Goal: Task Accomplishment & Management: Manage account settings

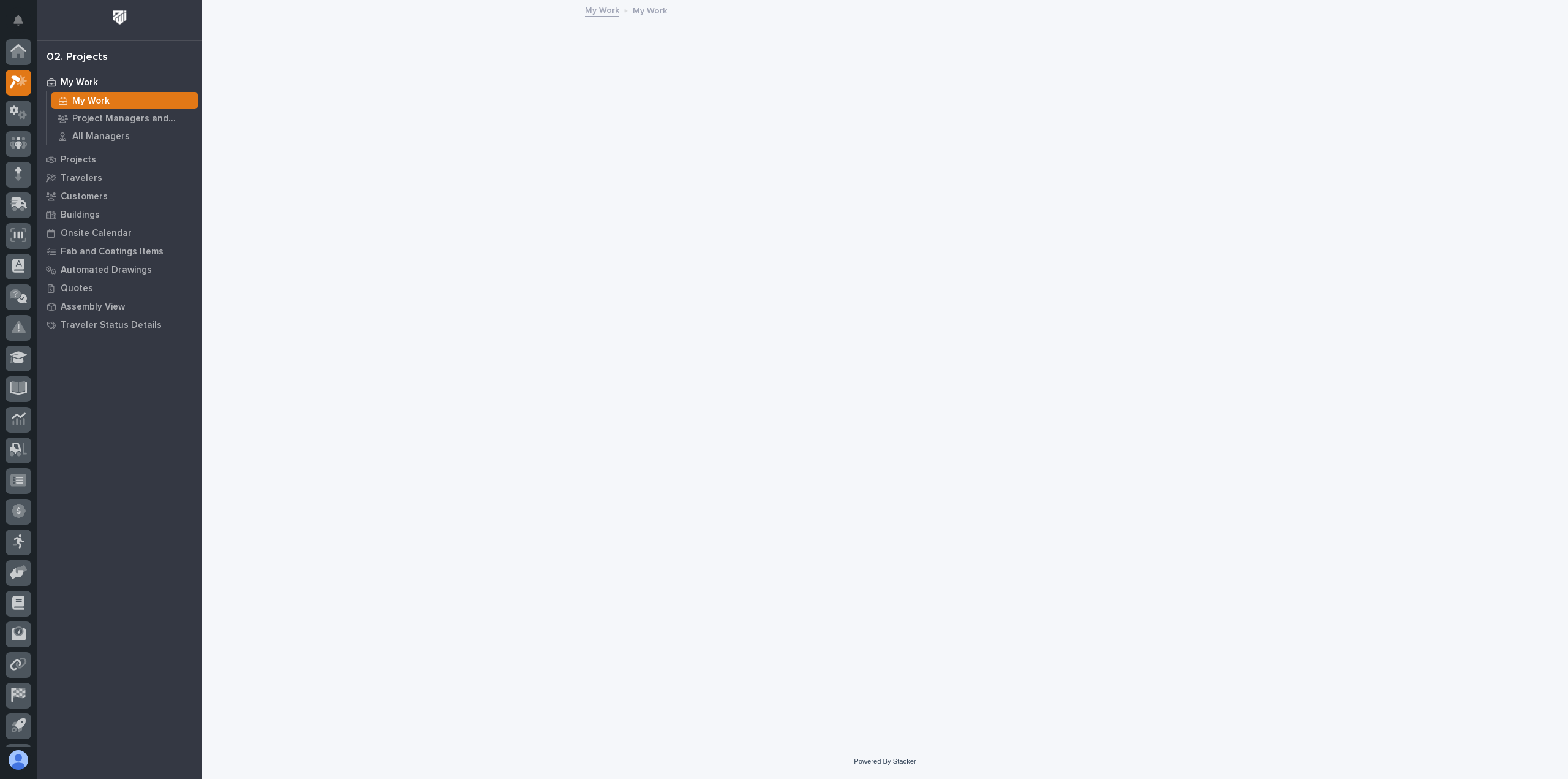
scroll to position [27, 0]
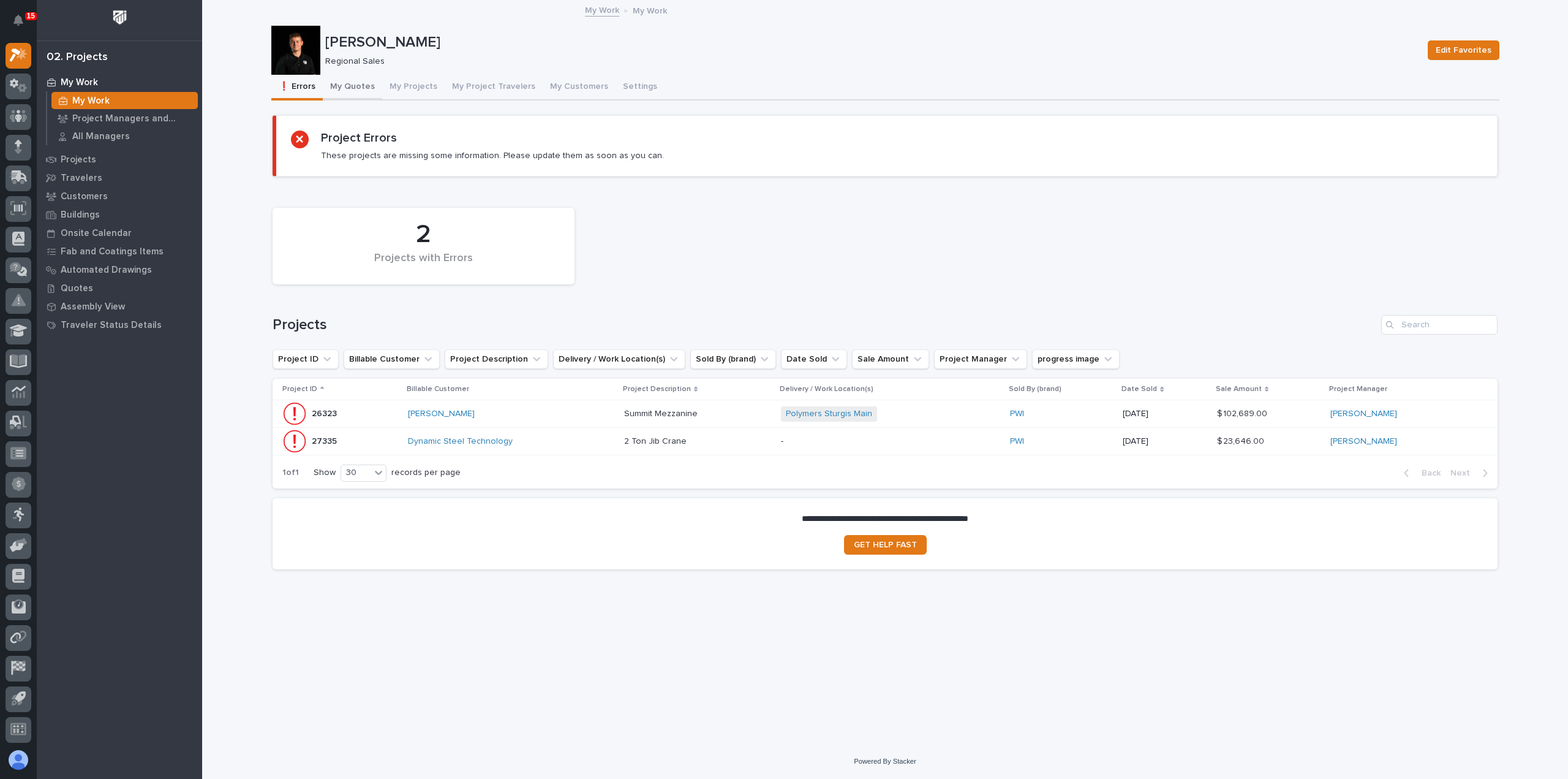
click at [349, 81] on button "My Quotes" at bounding box center [352, 87] width 59 height 26
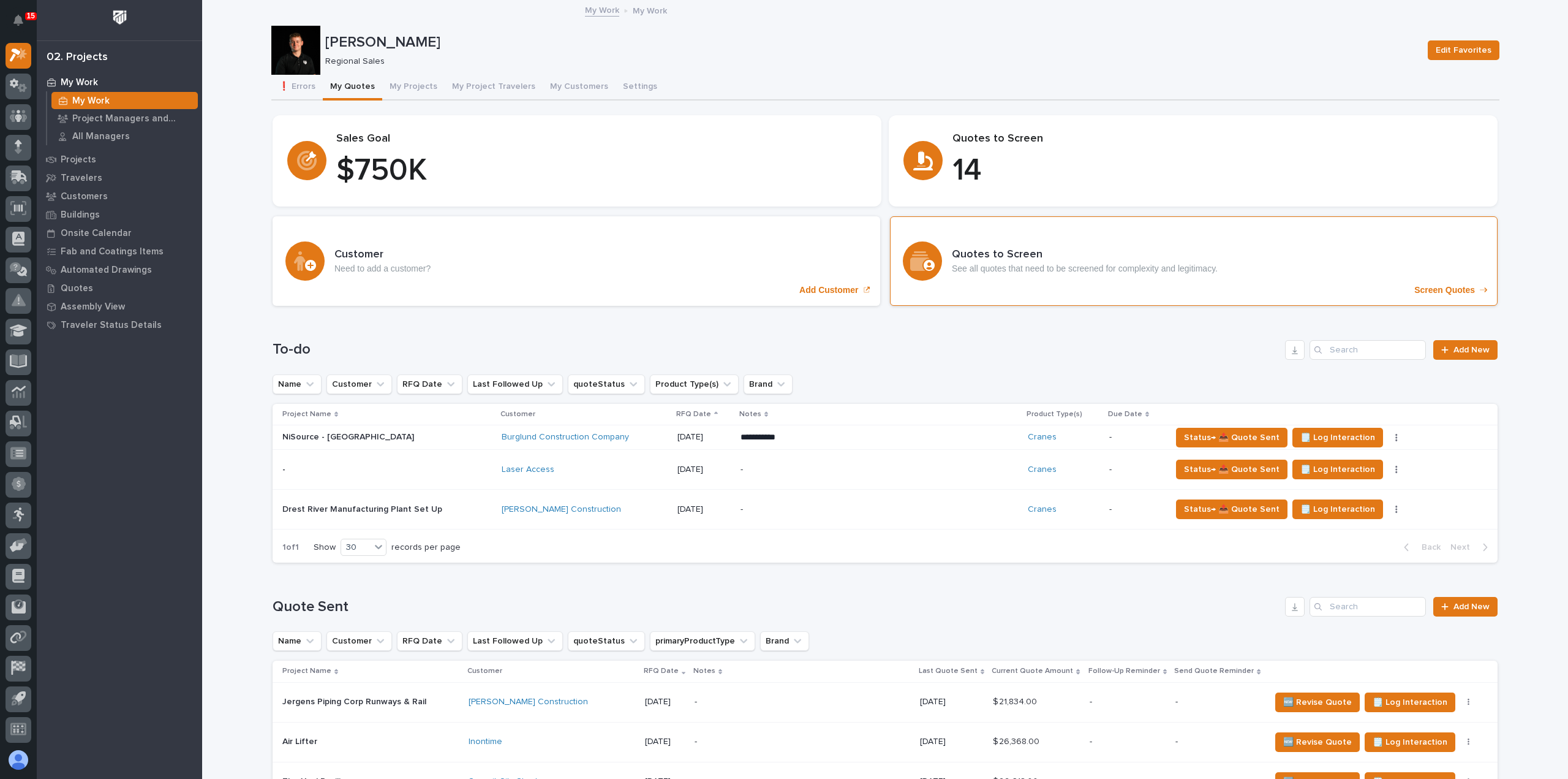
click at [1438, 289] on p "Screen Quotes" at bounding box center [1444, 290] width 61 height 10
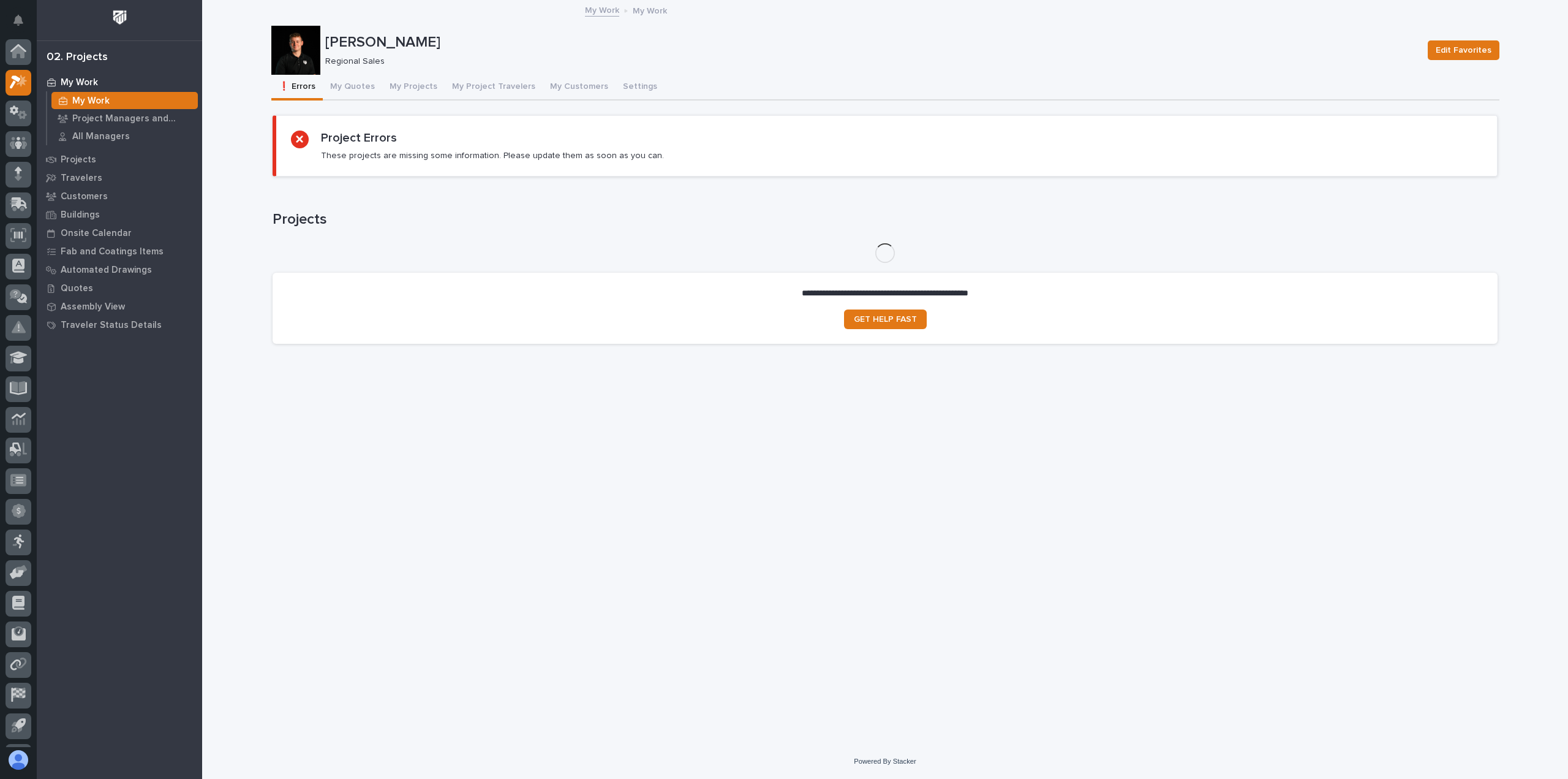
scroll to position [27, 0]
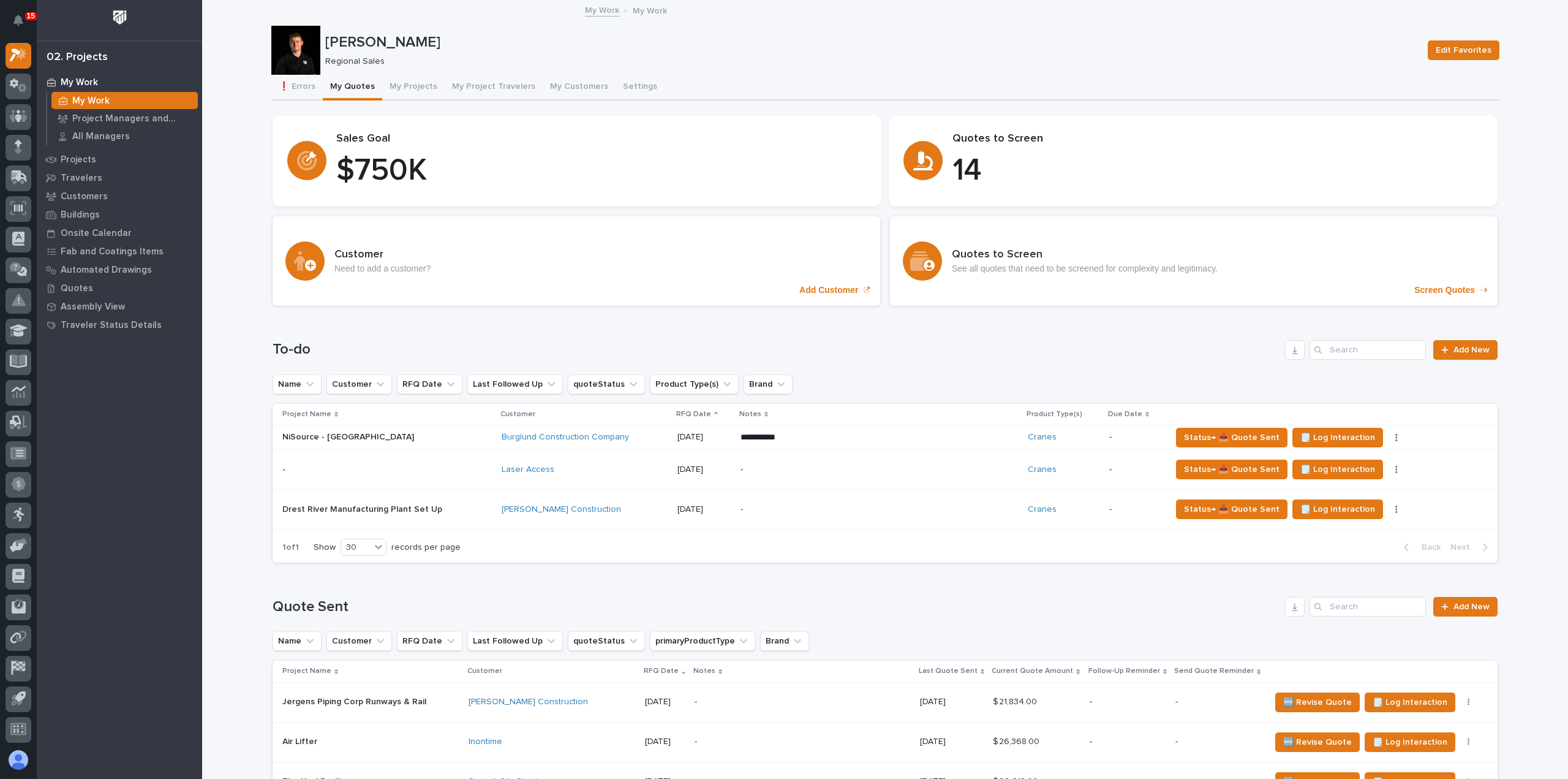
click at [341, 83] on button "My Quotes" at bounding box center [352, 87] width 59 height 26
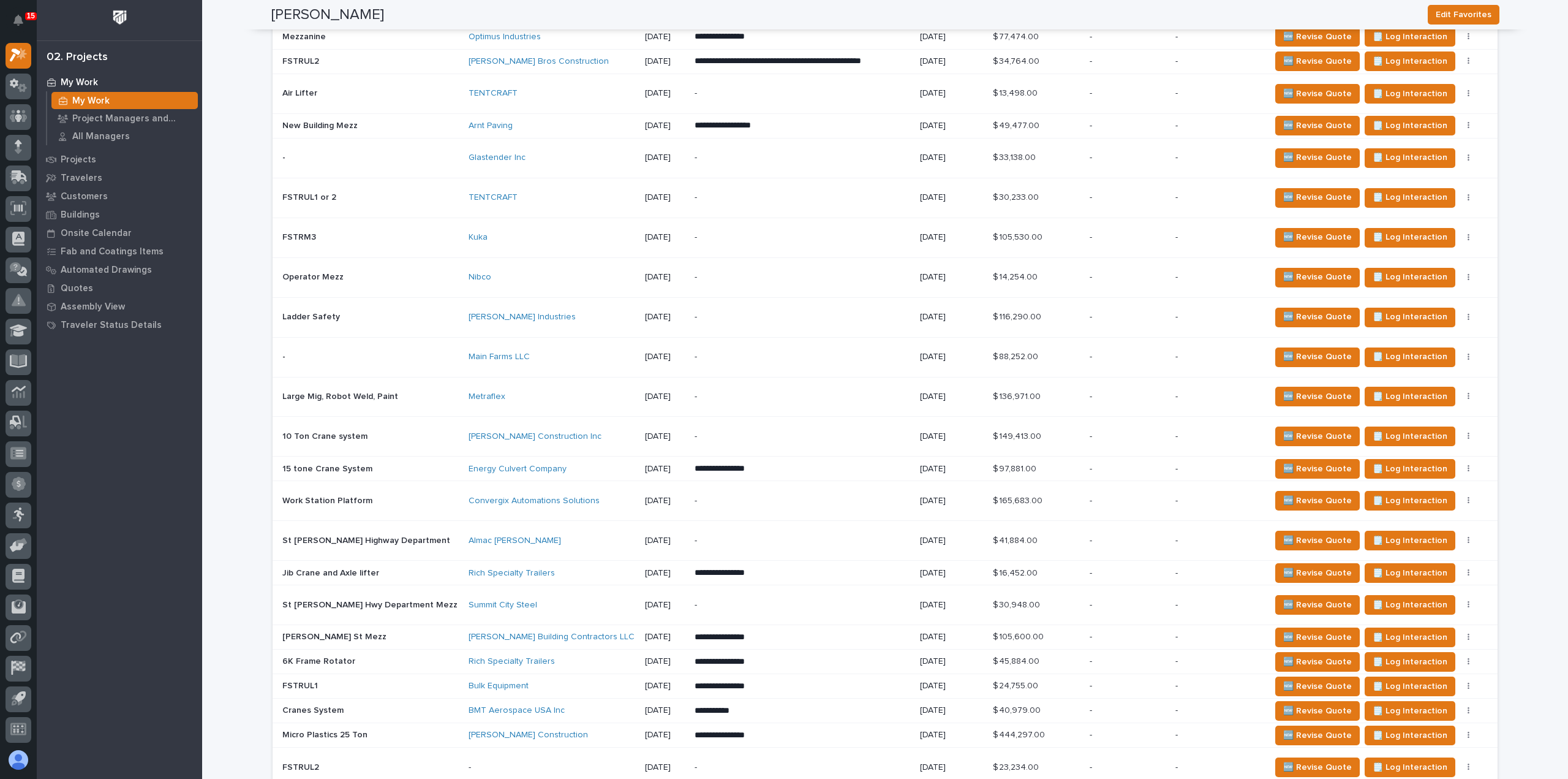
scroll to position [858, 0]
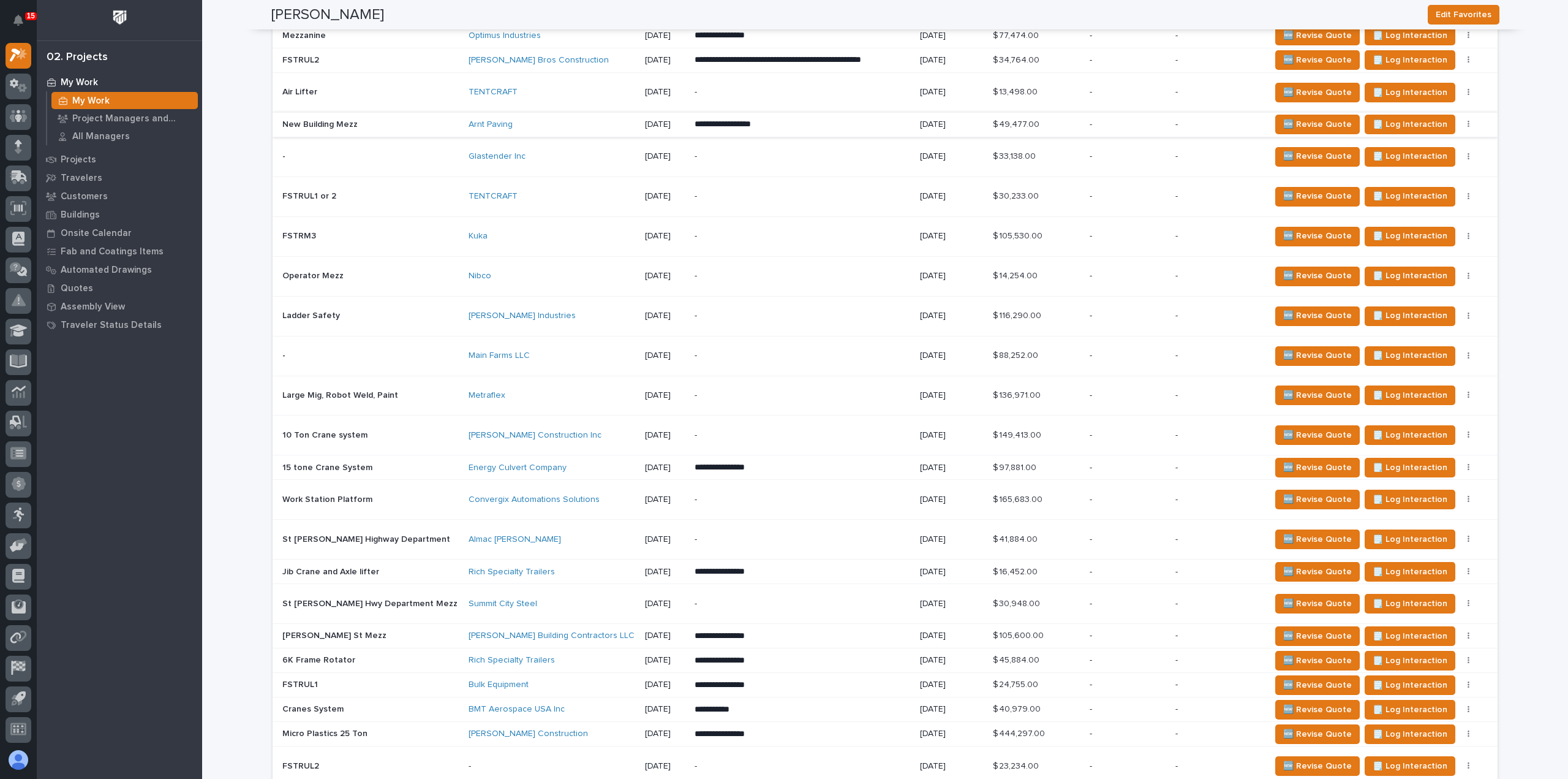
click at [1461, 120] on button "button" at bounding box center [1469, 124] width 17 height 8
click at [1468, 121] on icon "button" at bounding box center [1469, 124] width 3 height 8
click at [1410, 166] on span "Status→ 👎 Rejected" at bounding box center [1401, 167] width 80 height 15
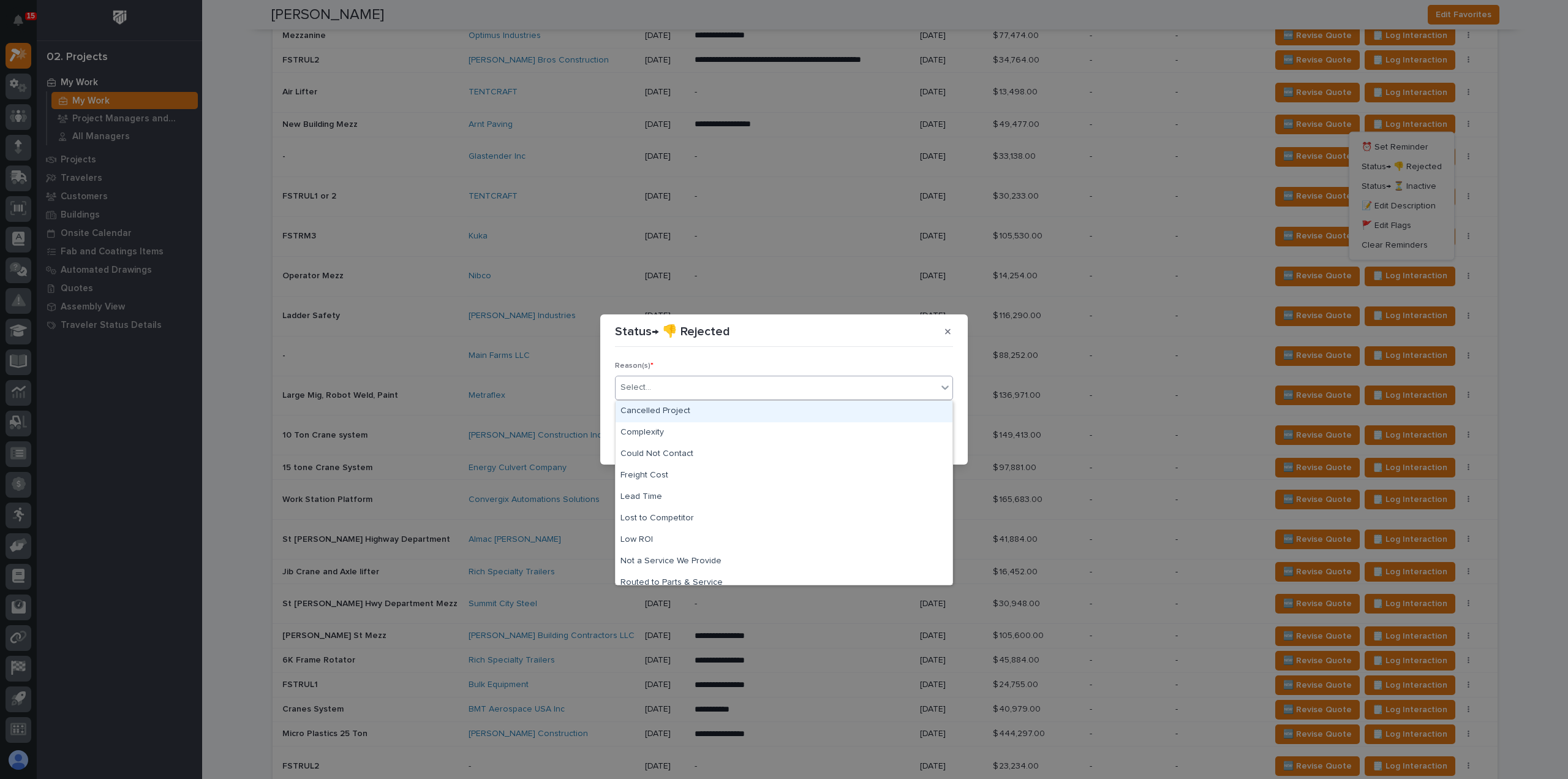
click at [732, 394] on div "Select..." at bounding box center [776, 387] width 321 height 20
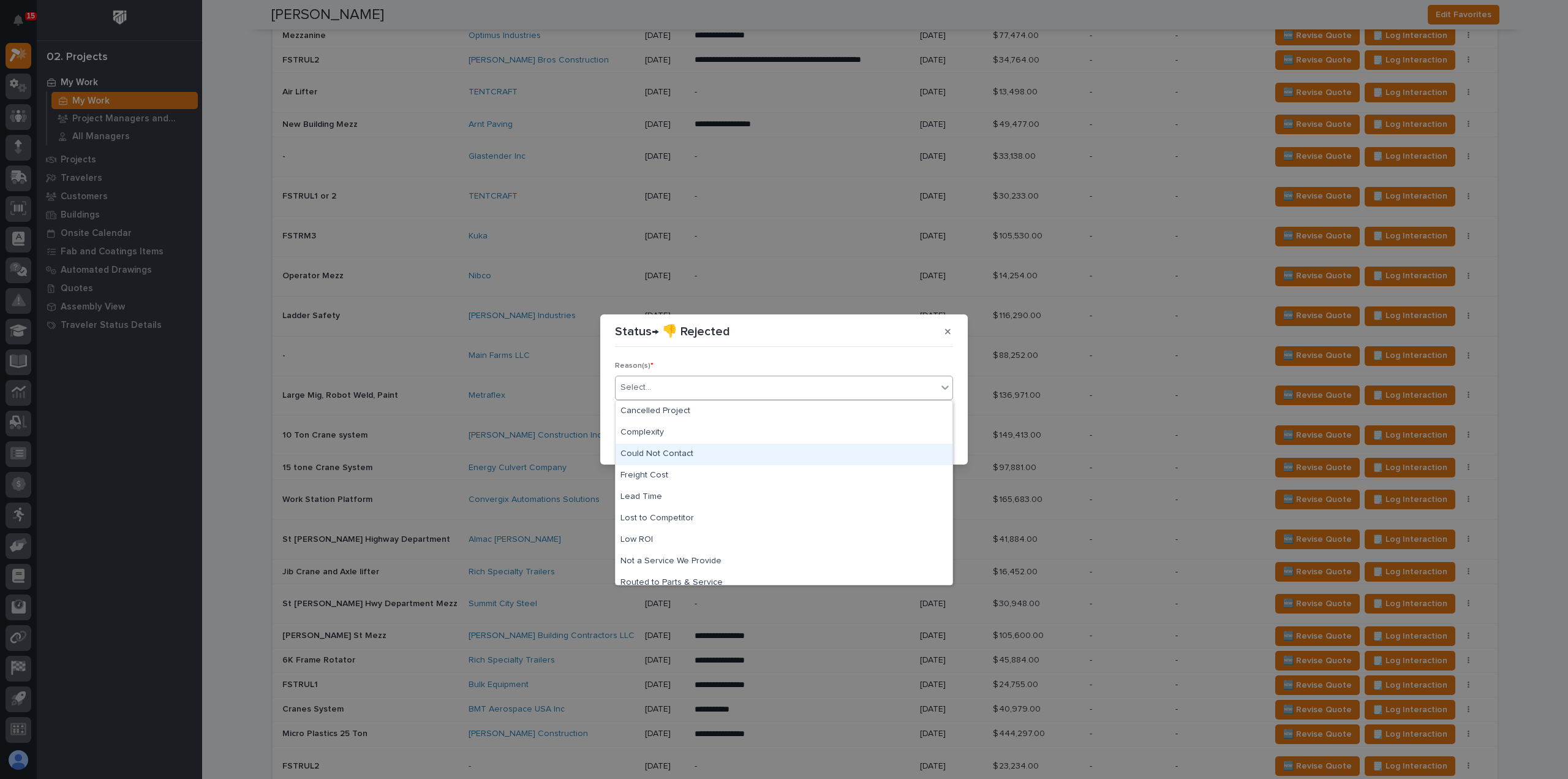
scroll to position [52, 0]
click at [712, 574] on div "Too Expensive" at bounding box center [784, 574] width 337 height 22
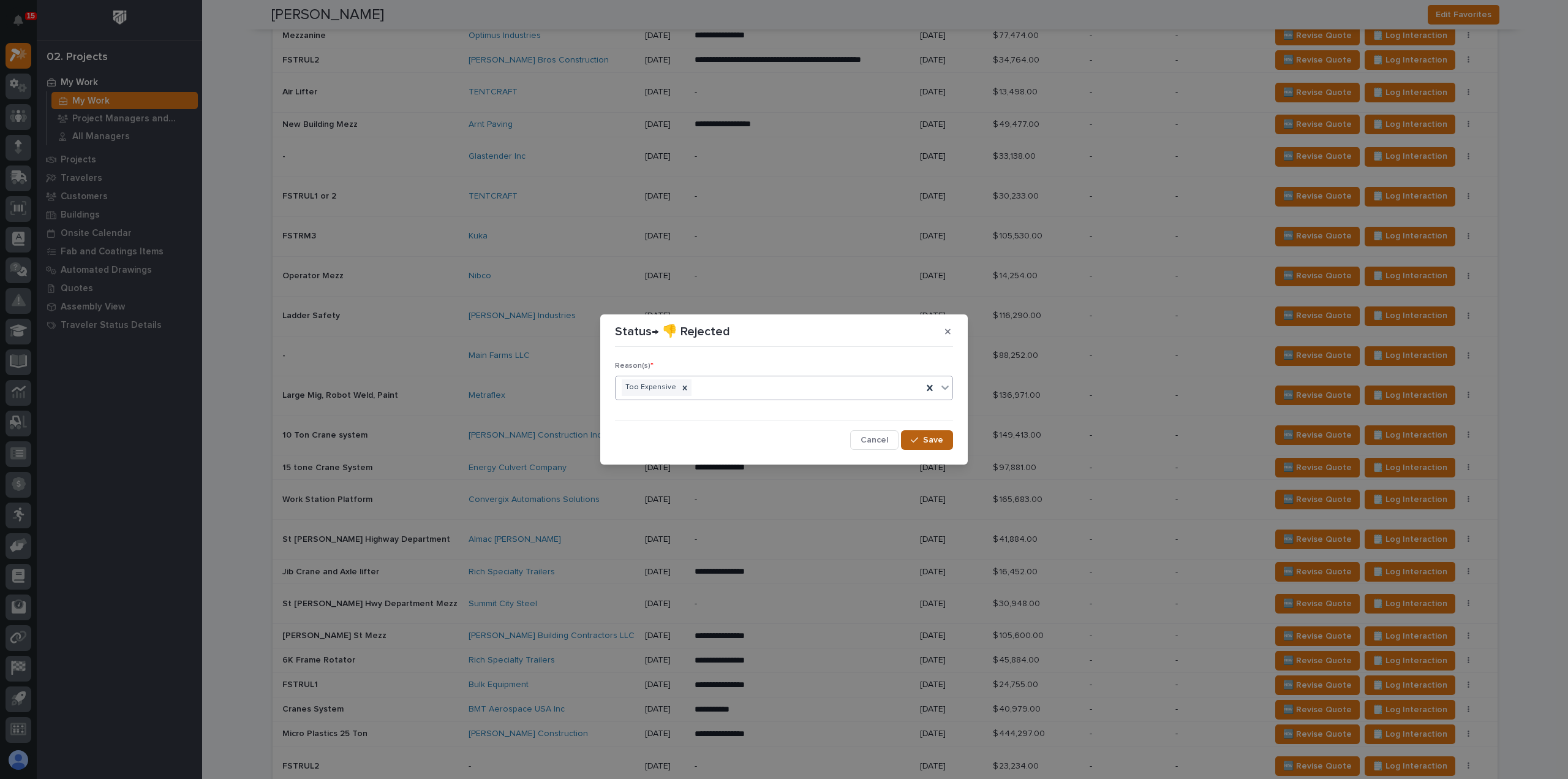
click at [923, 442] on div "button" at bounding box center [916, 439] width 12 height 8
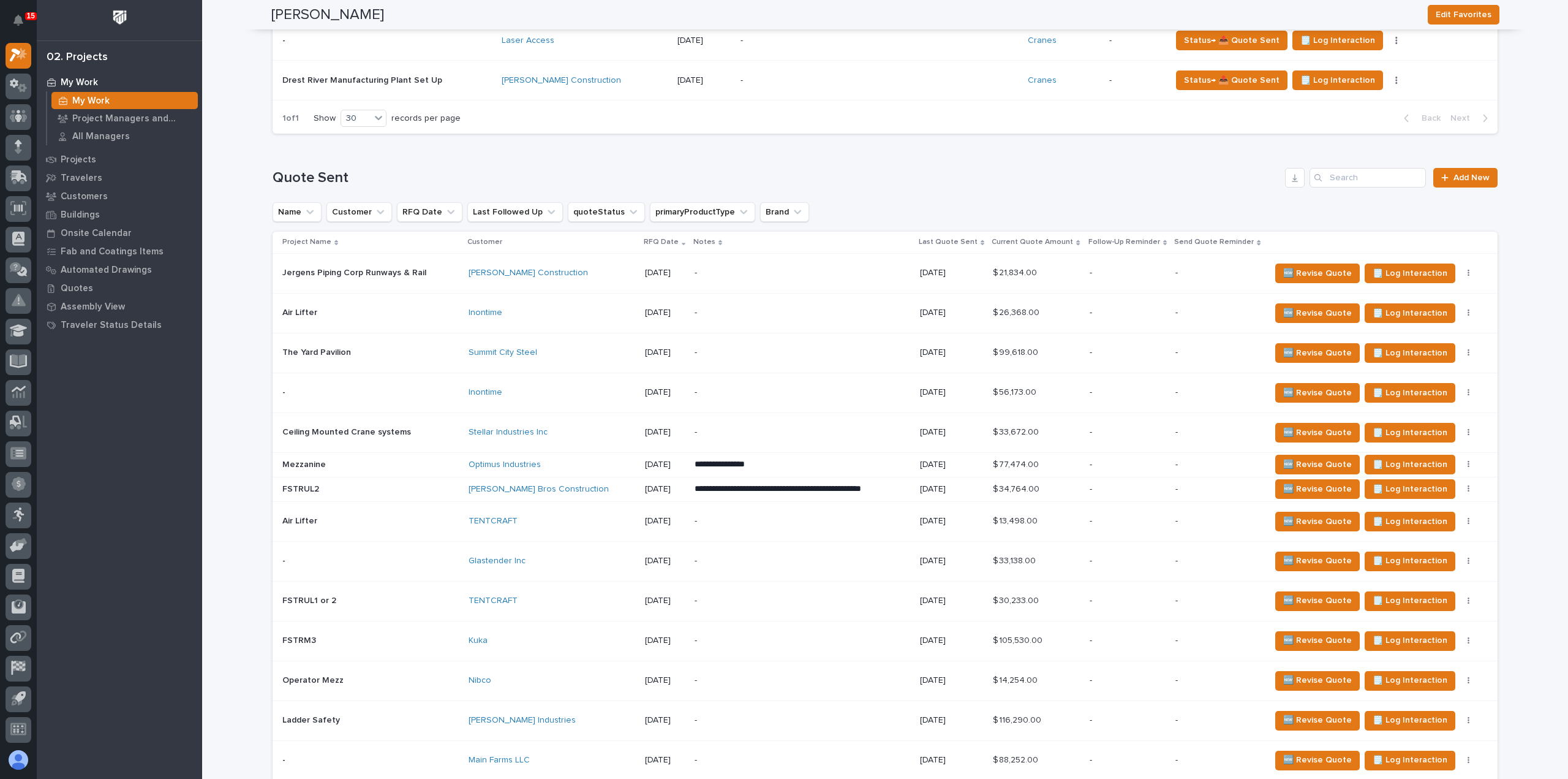
scroll to position [0, 0]
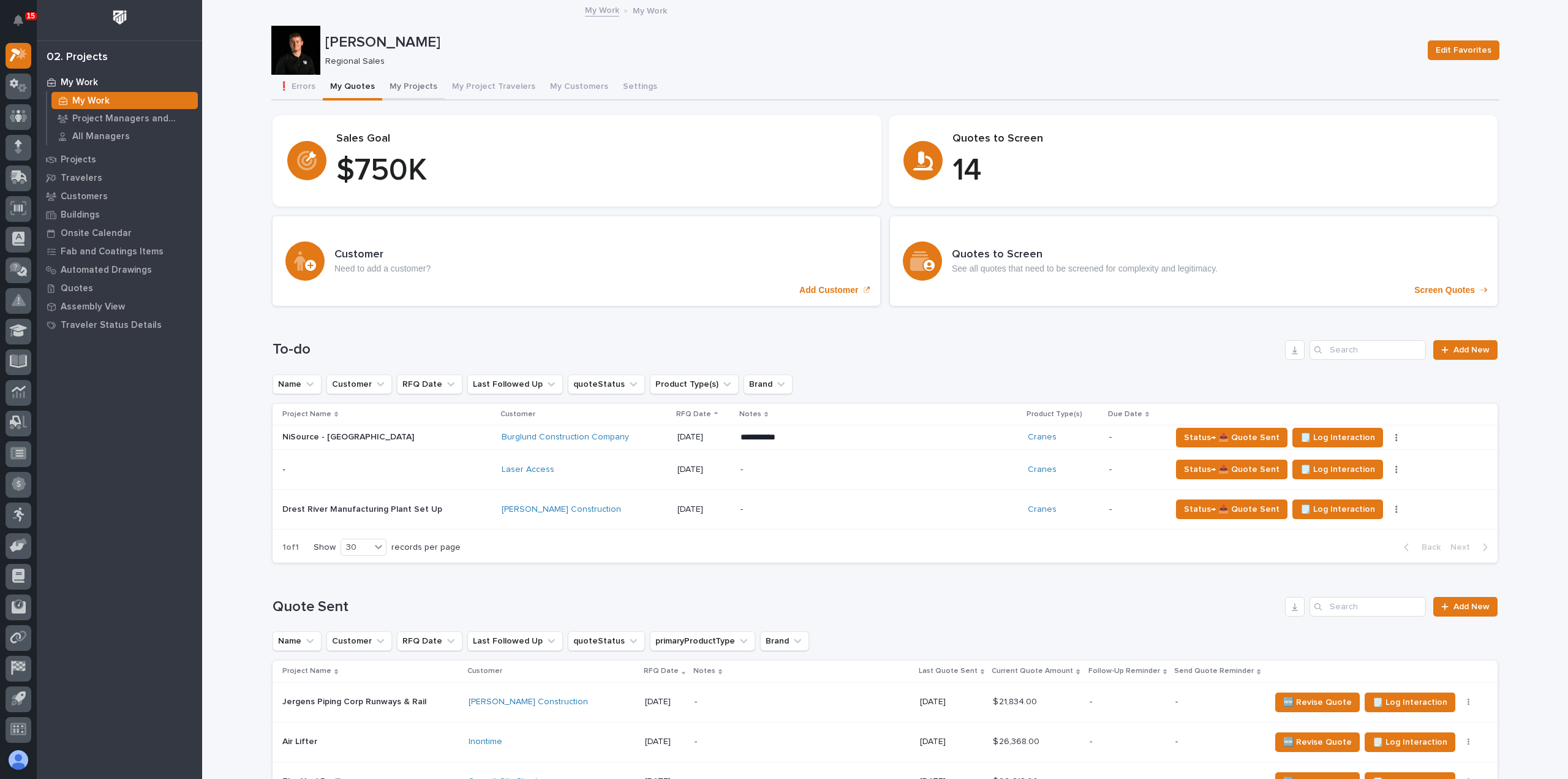
click at [412, 95] on button "My Projects" at bounding box center [413, 87] width 63 height 26
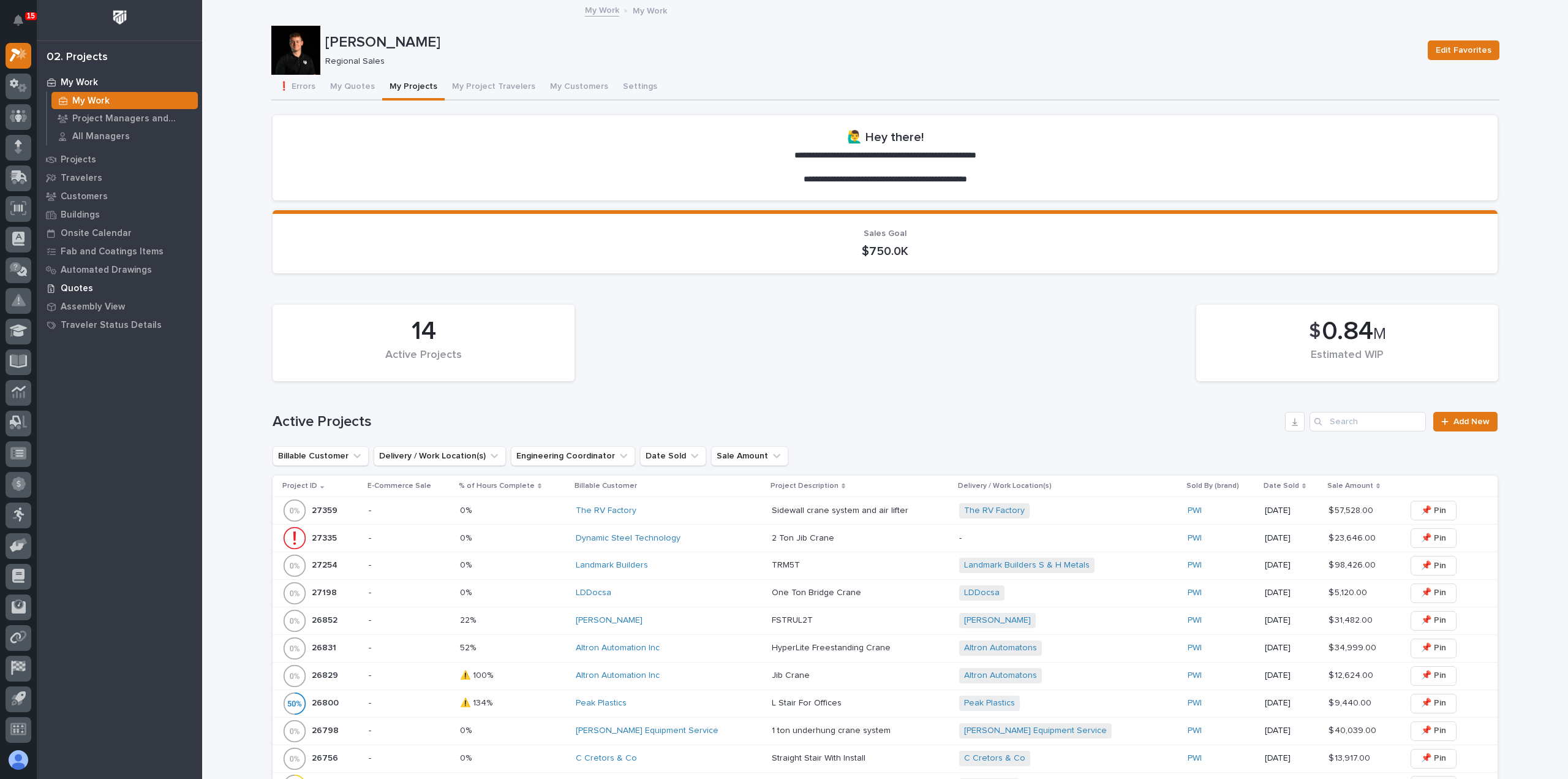
click at [83, 283] on p "Quotes" at bounding box center [77, 289] width 33 height 11
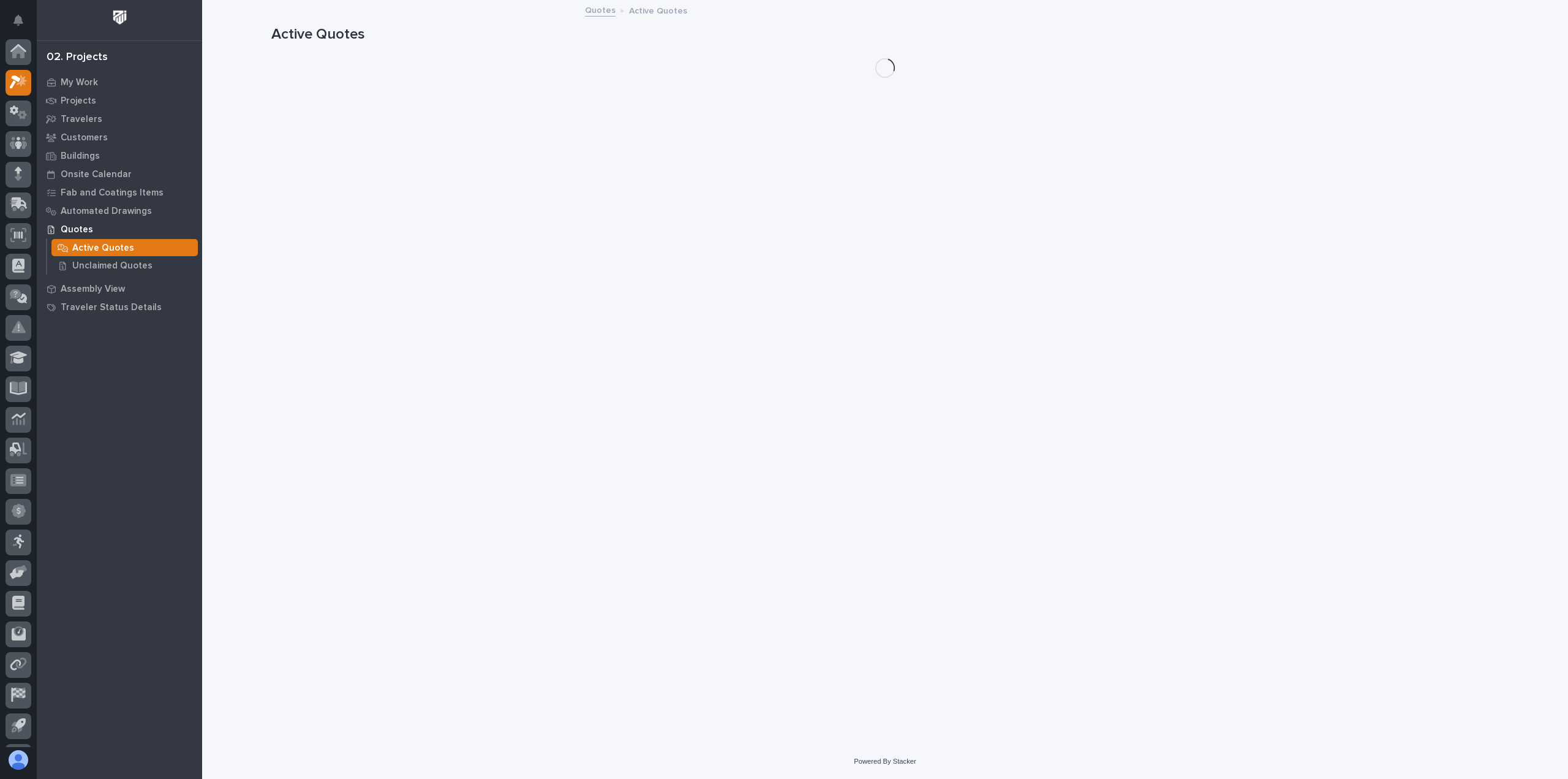
scroll to position [27, 0]
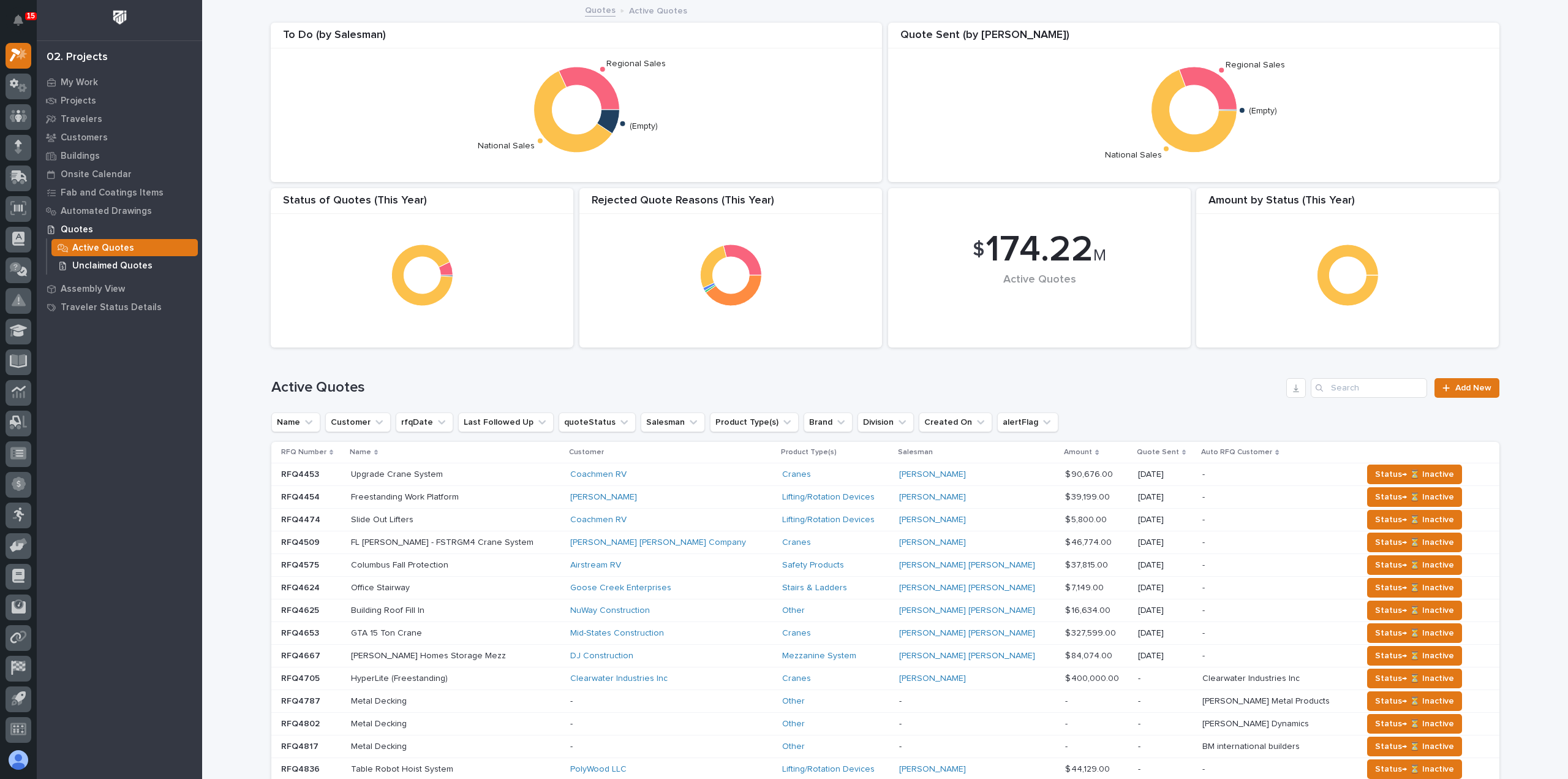
click at [137, 268] on p "Unclaimed Quotes" at bounding box center [112, 266] width 80 height 11
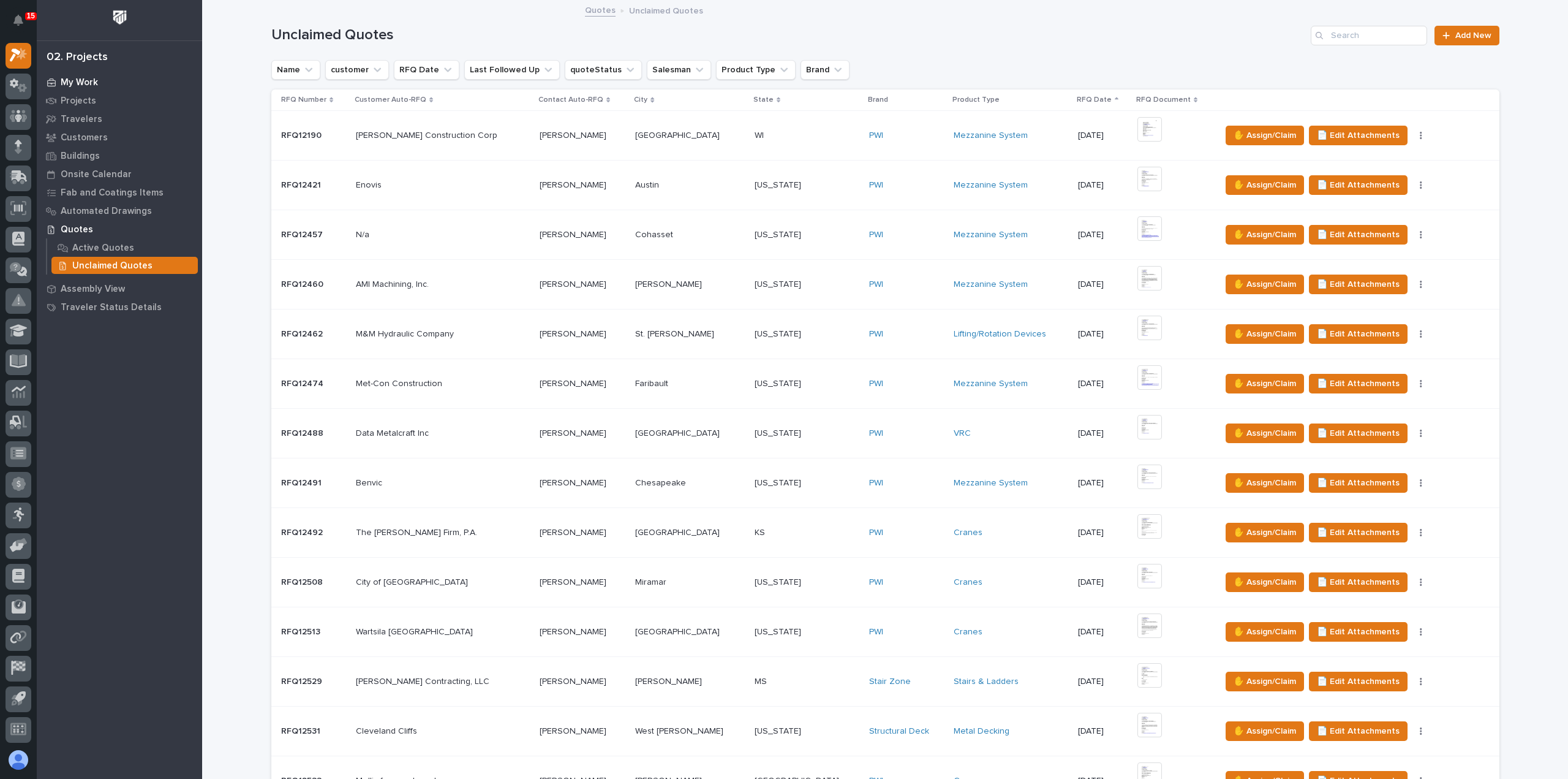
click at [91, 81] on p "My Work" at bounding box center [79, 83] width 37 height 11
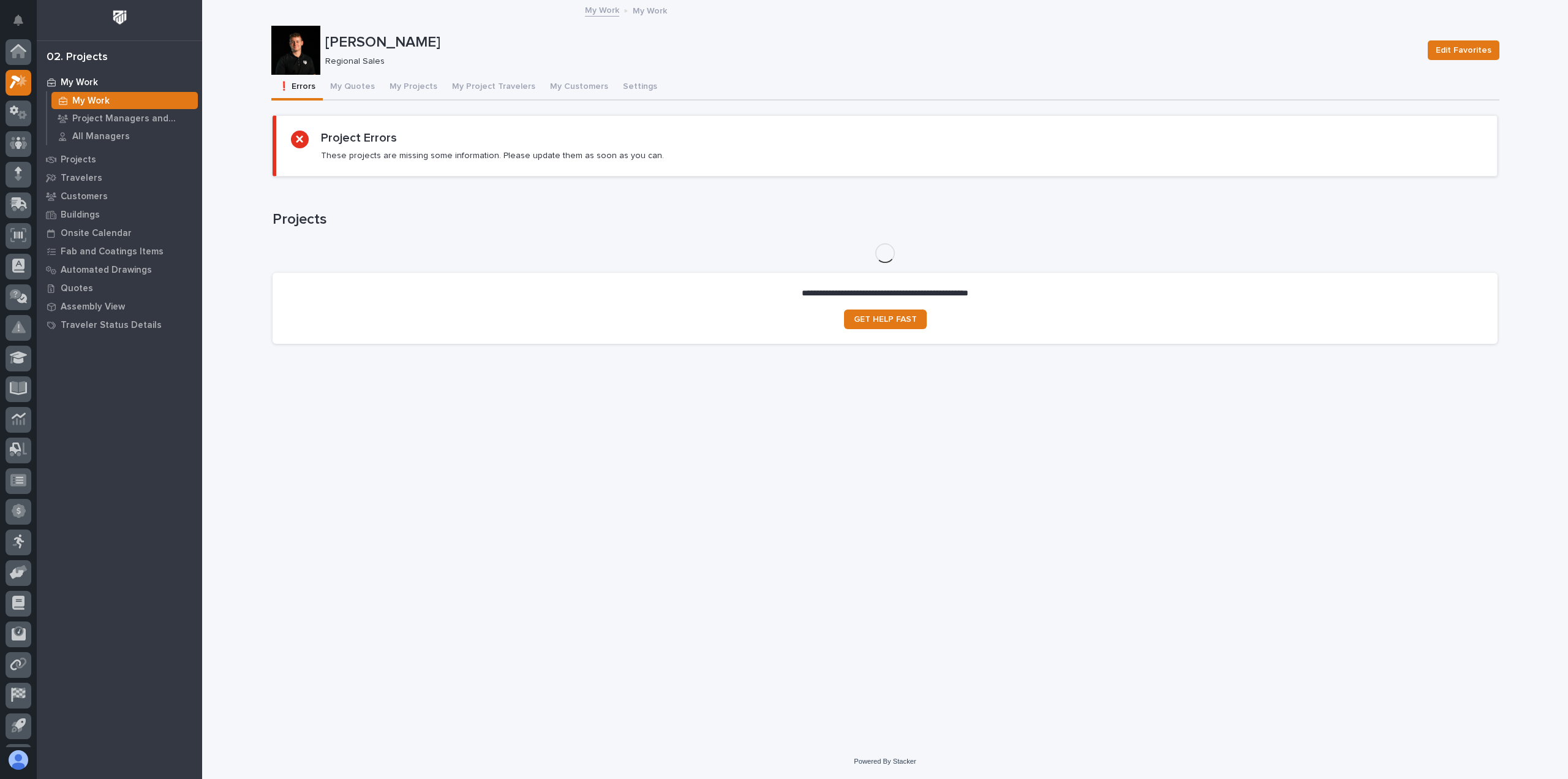
scroll to position [27, 0]
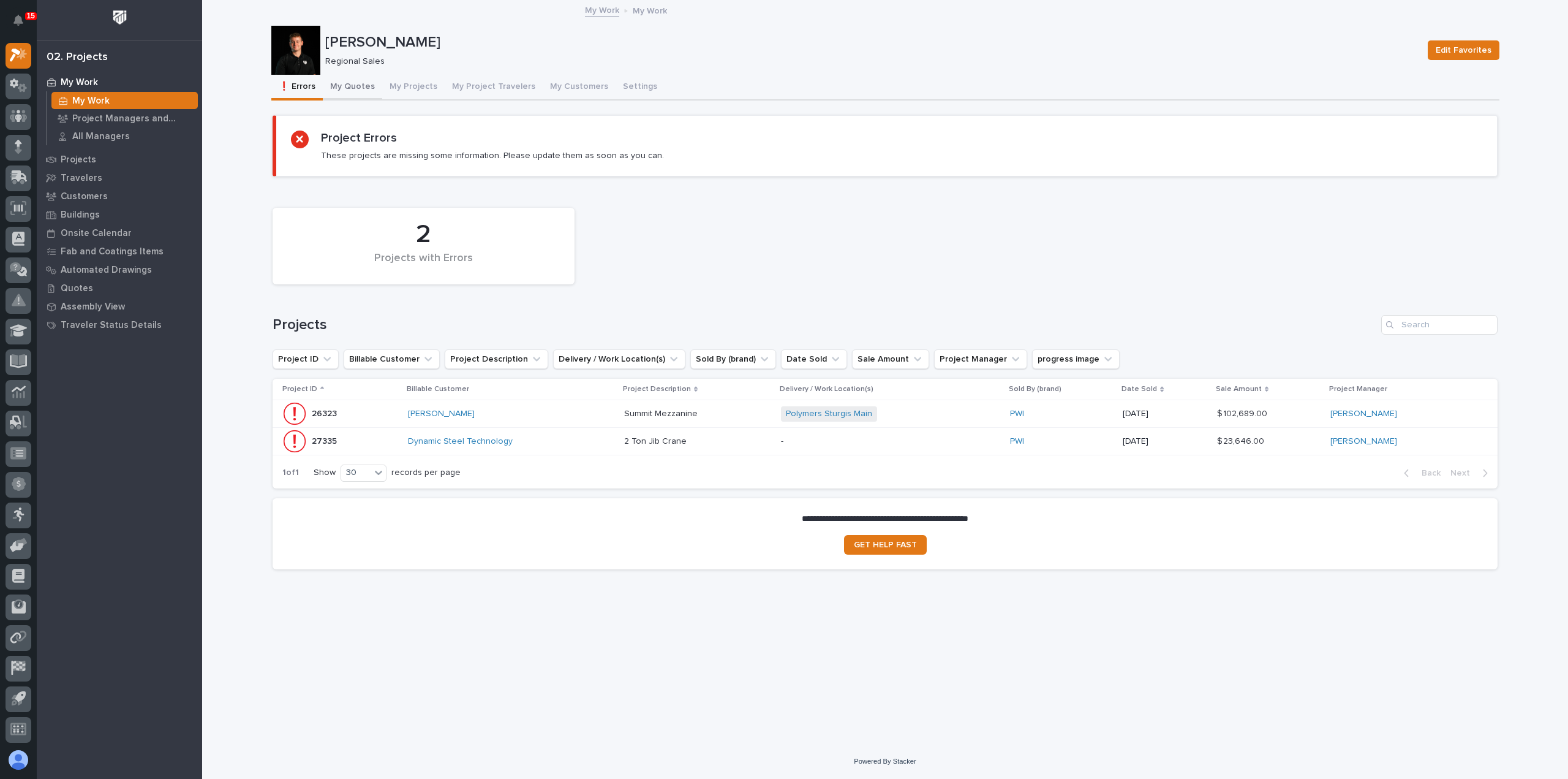
click at [354, 93] on button "My Quotes" at bounding box center [352, 87] width 59 height 26
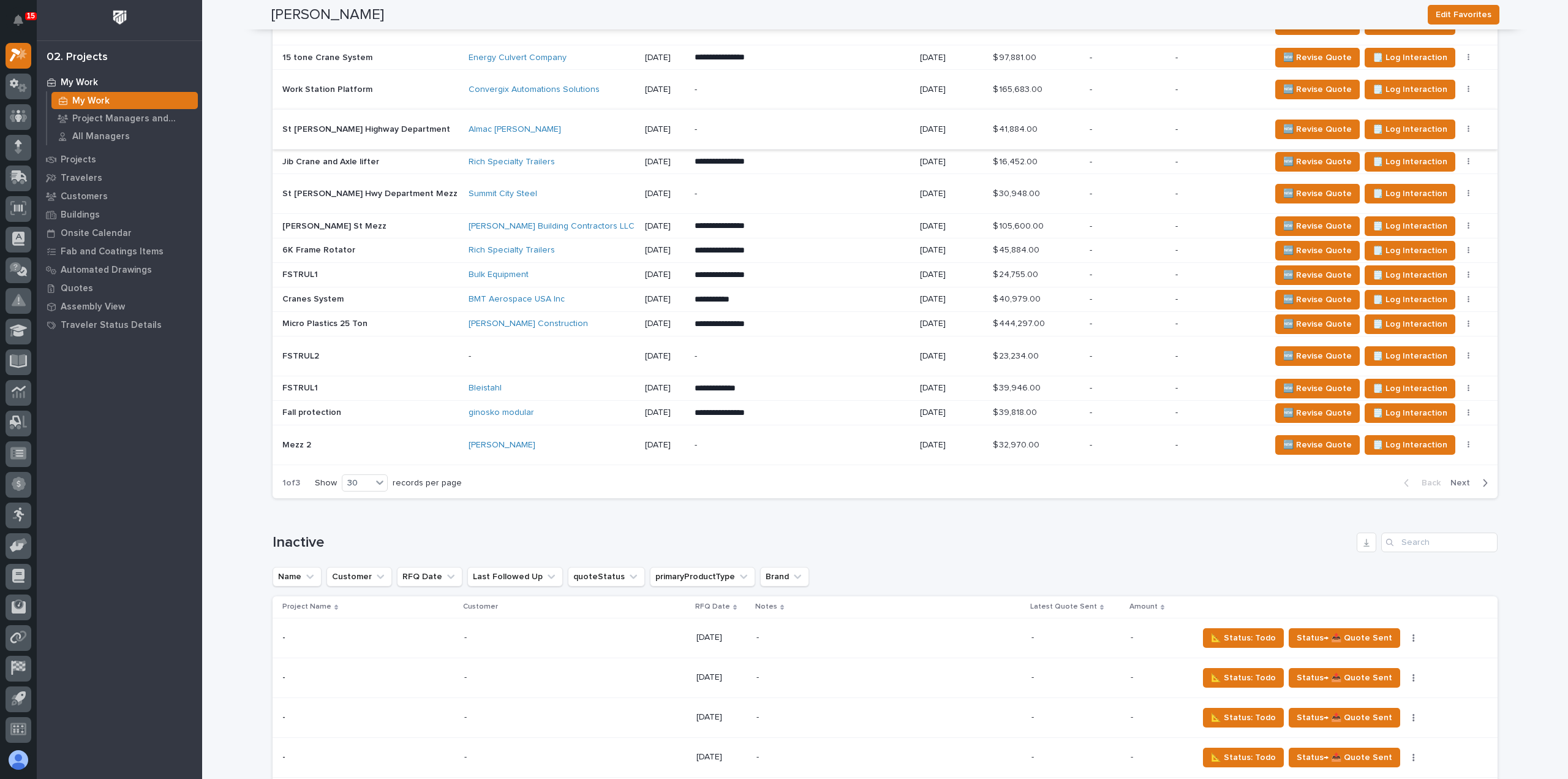
scroll to position [1287, 0]
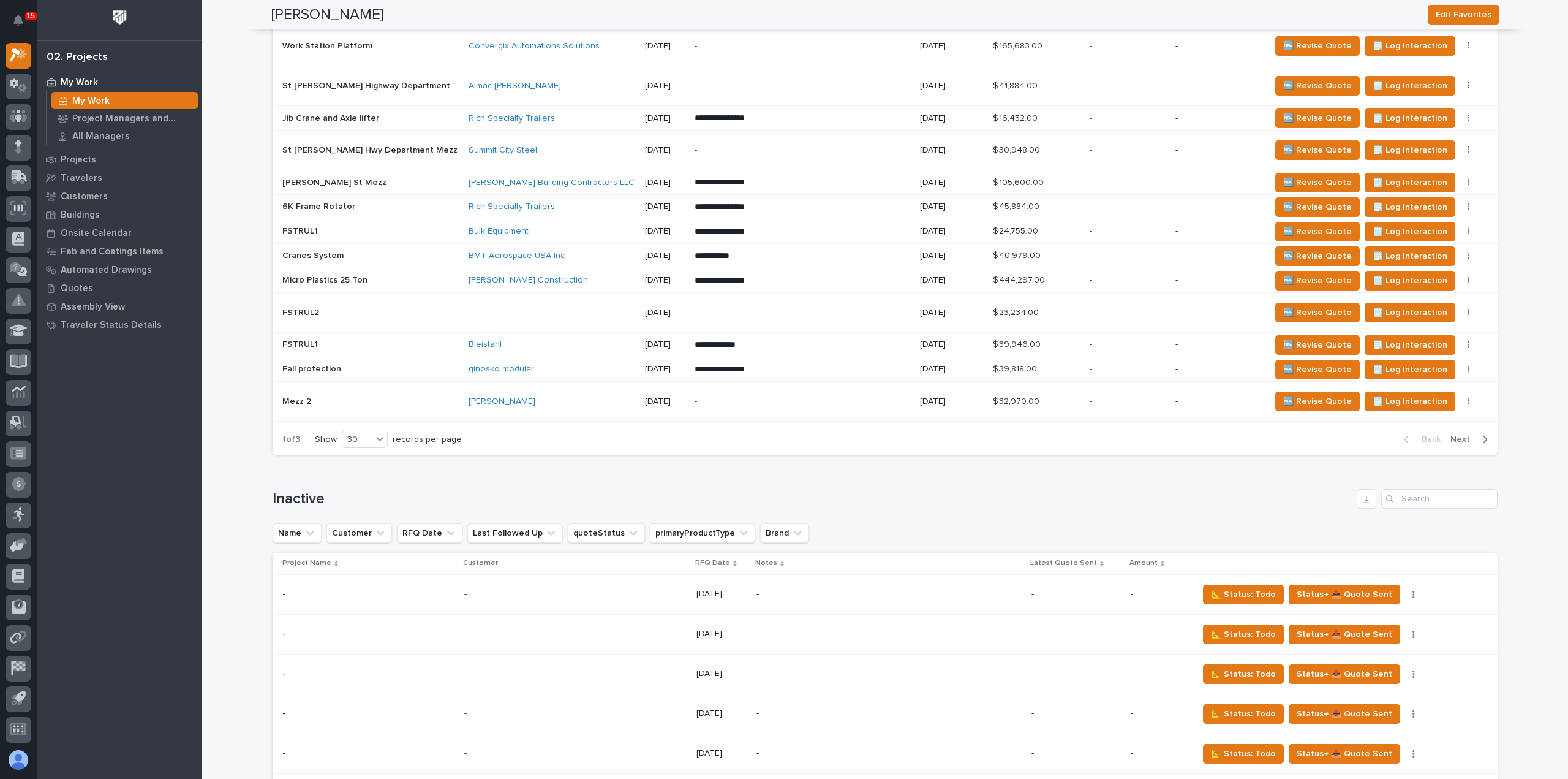
click at [1464, 436] on span "Next" at bounding box center [1464, 439] width 27 height 11
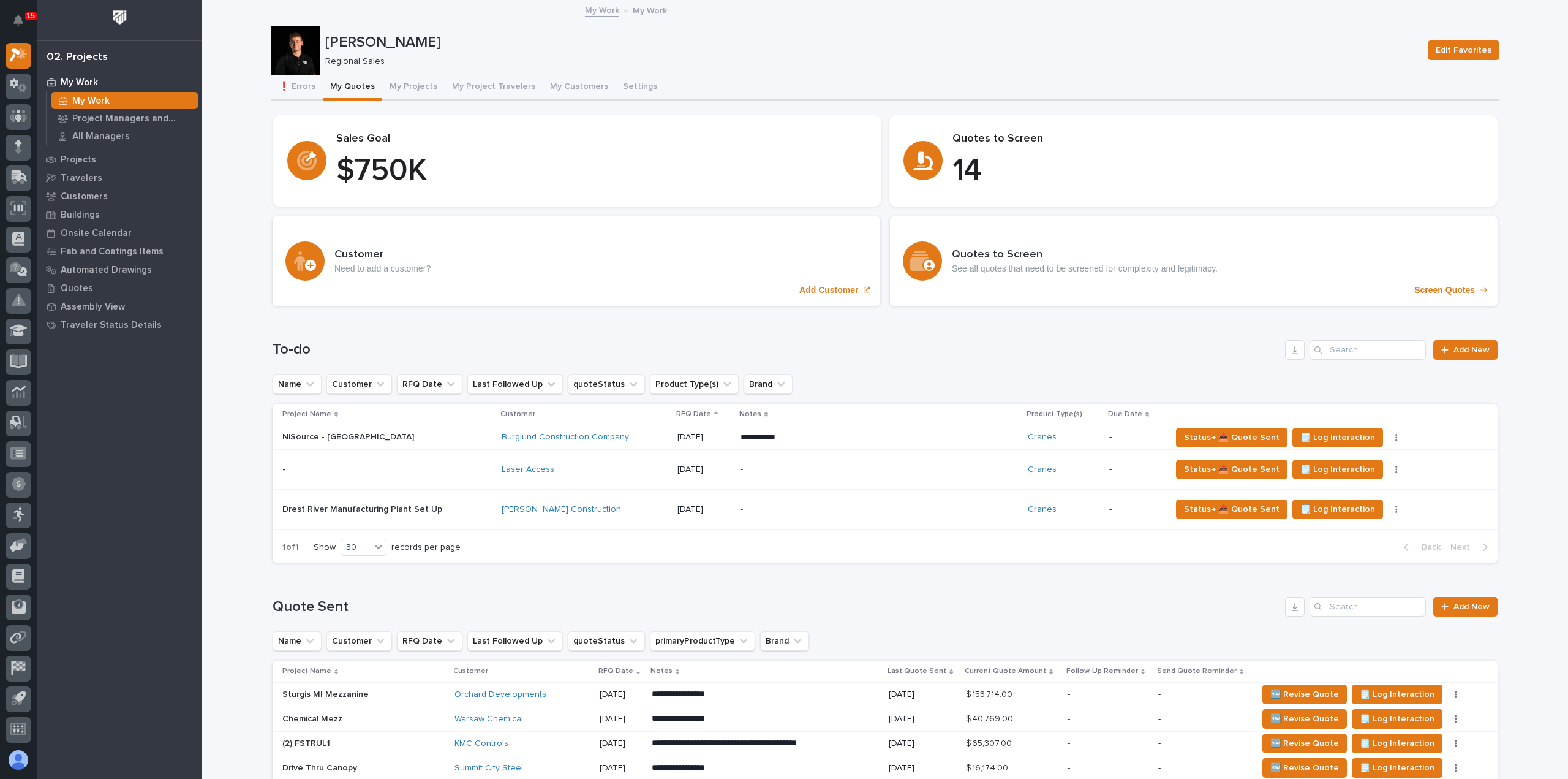
scroll to position [0, 0]
click at [85, 290] on p "Quotes" at bounding box center [77, 289] width 33 height 11
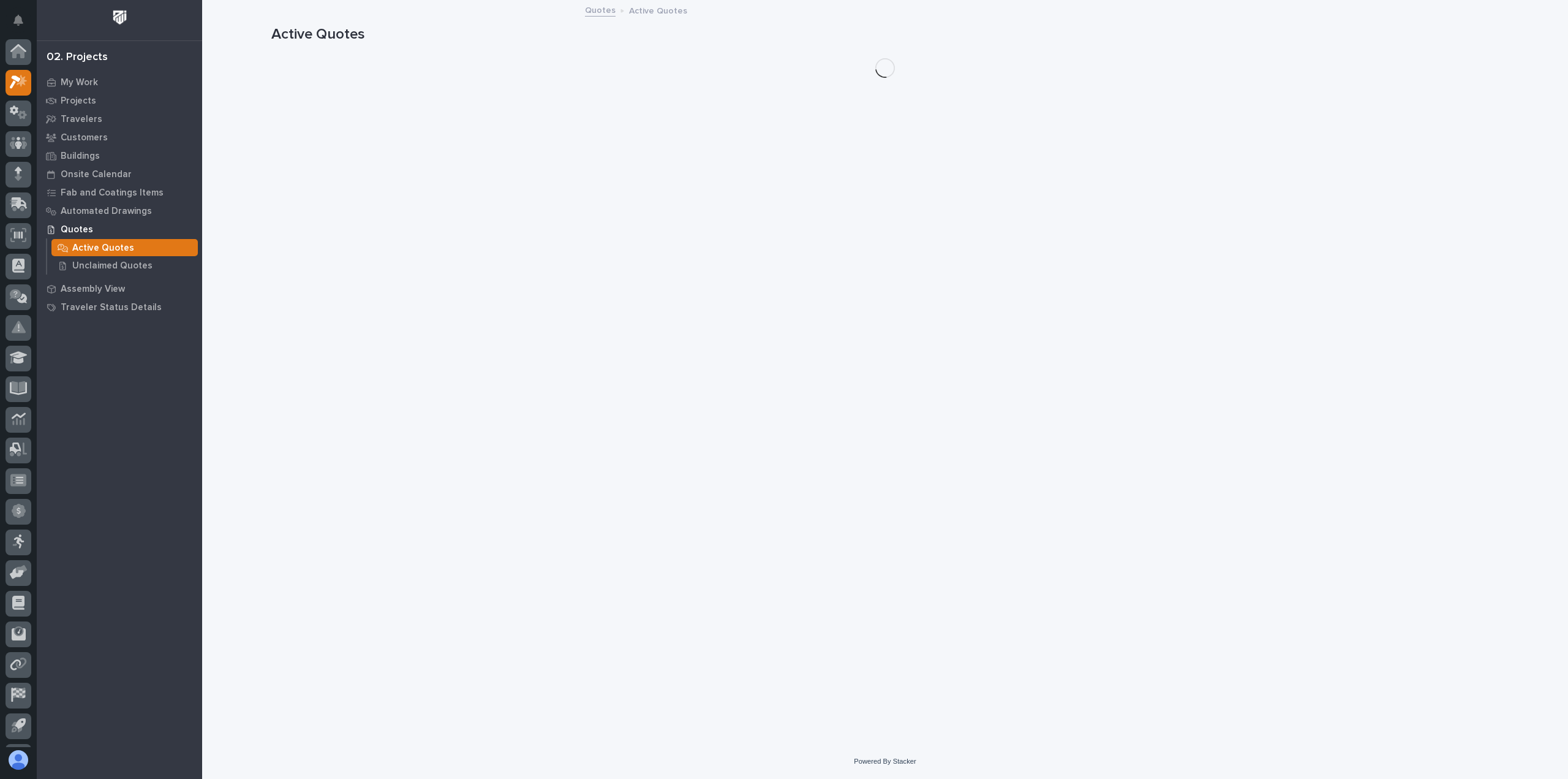
scroll to position [27, 0]
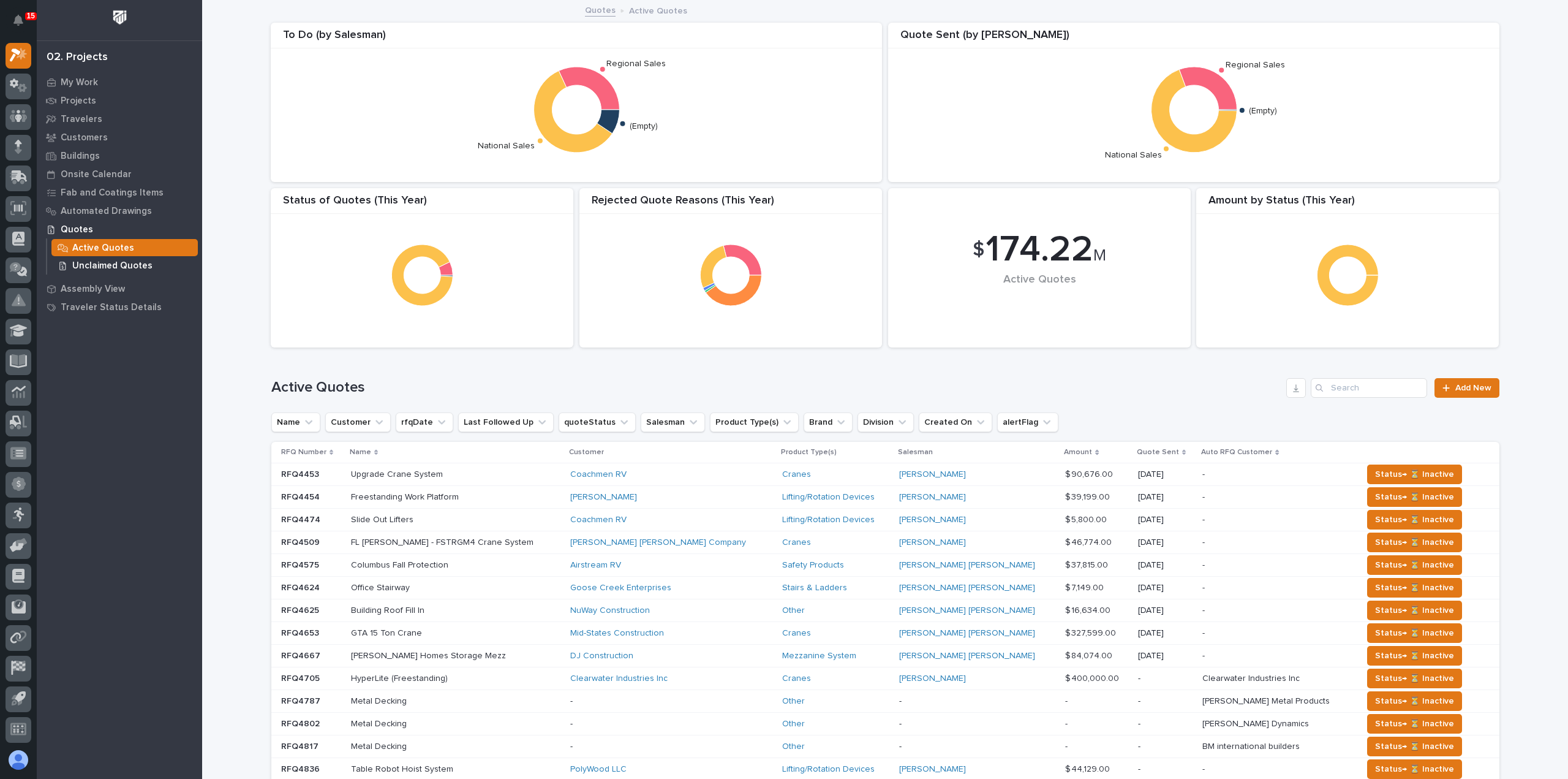
click at [140, 267] on p "Unclaimed Quotes" at bounding box center [112, 266] width 80 height 11
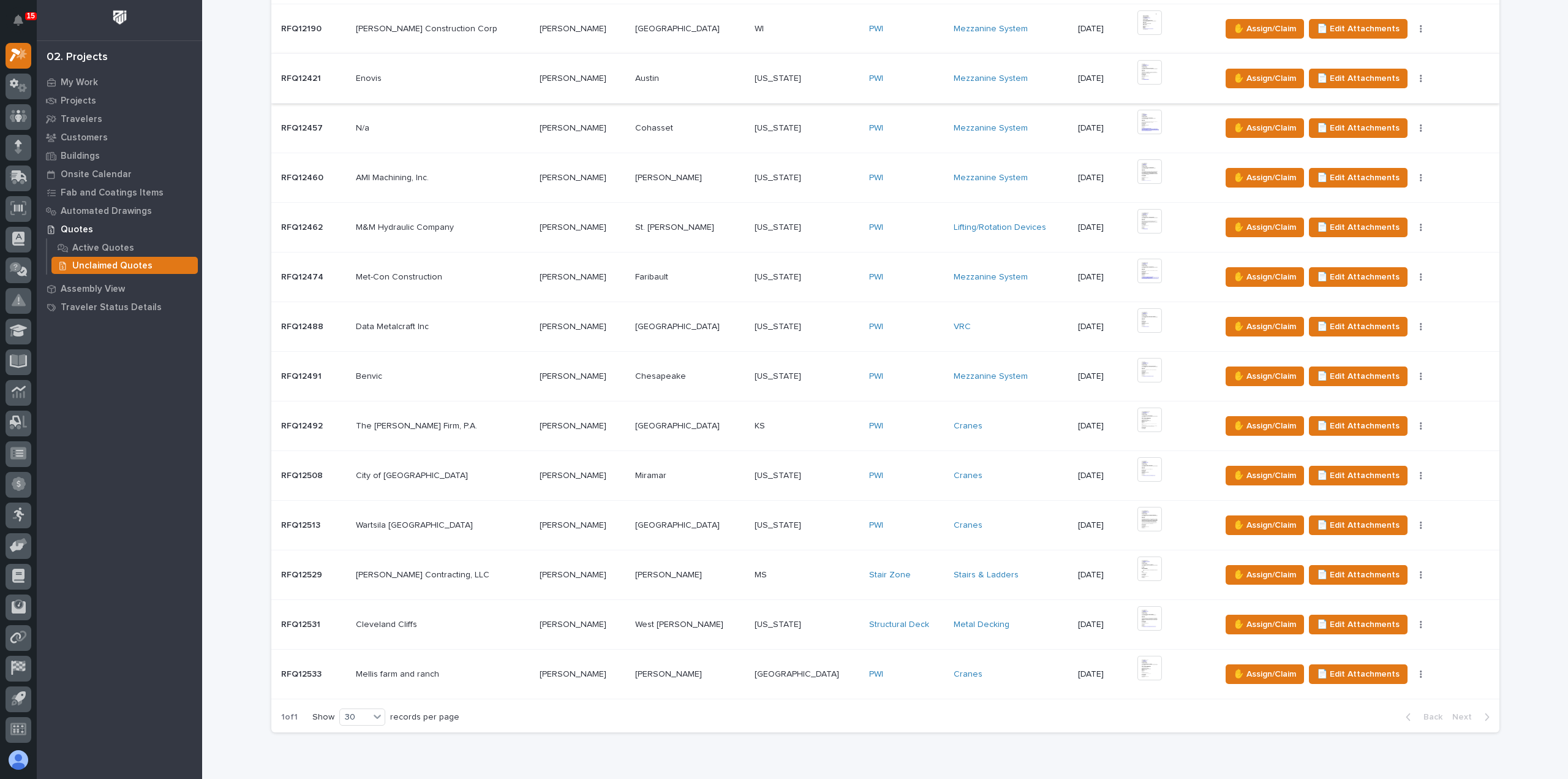
scroll to position [123, 0]
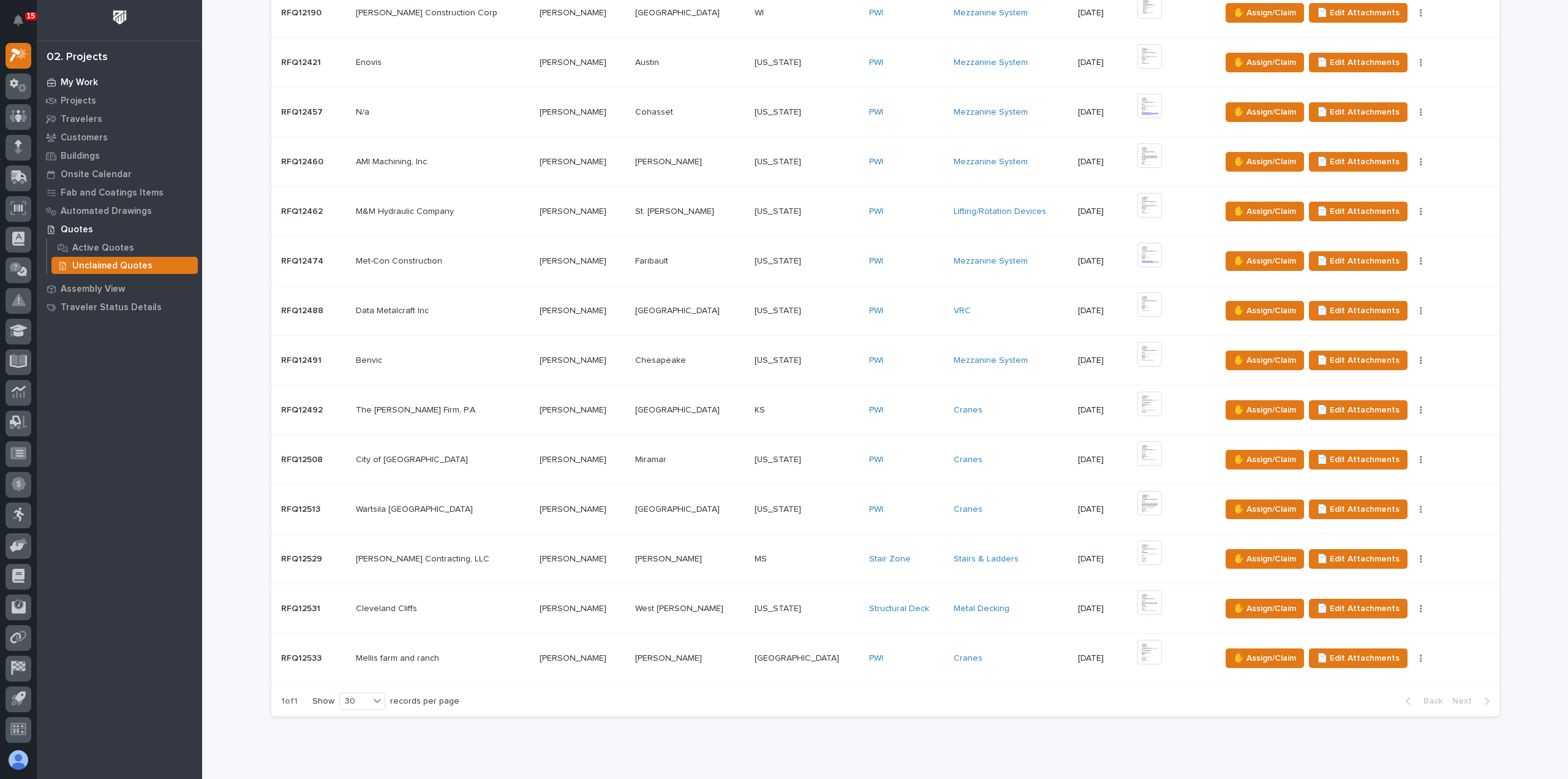
click at [74, 79] on p "My Work" at bounding box center [79, 83] width 37 height 11
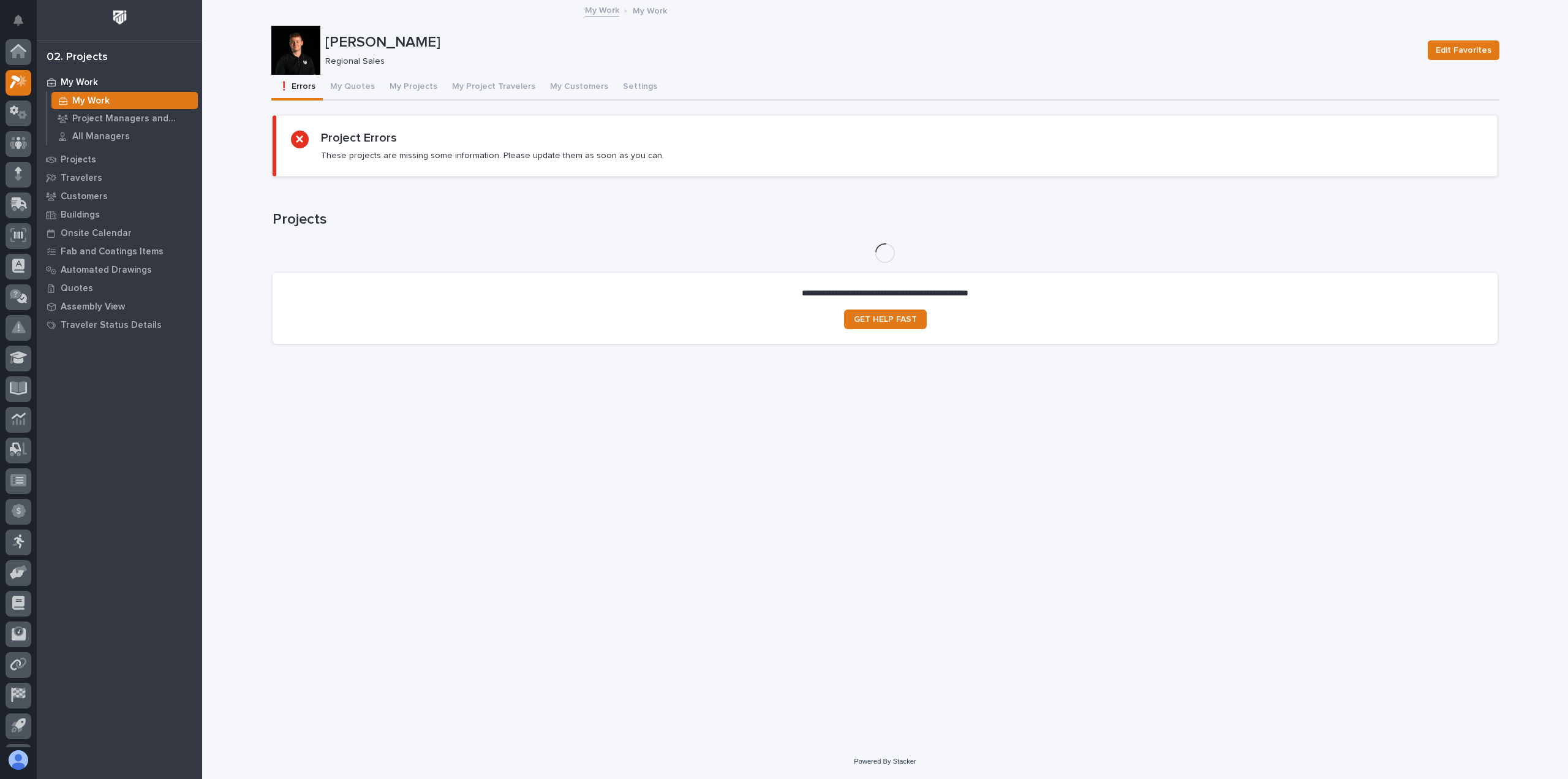
scroll to position [27, 0]
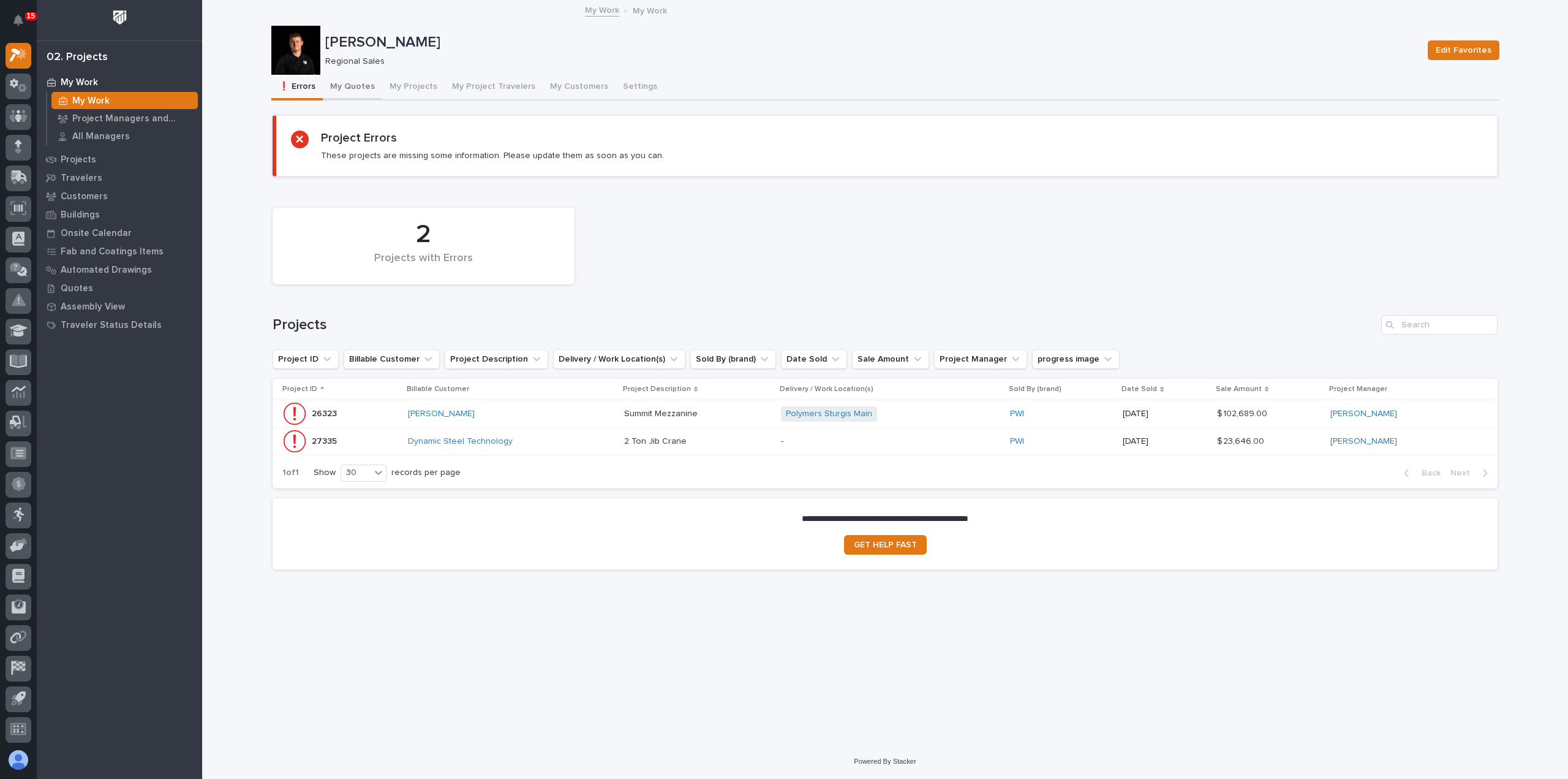
click at [359, 84] on button "My Quotes" at bounding box center [352, 87] width 59 height 26
